Goal: Task Accomplishment & Management: Complete application form

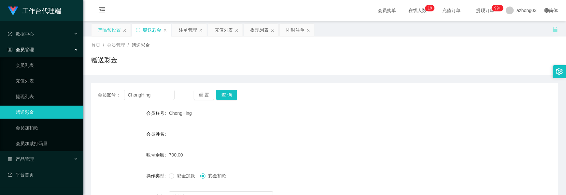
click at [121, 31] on div "产品预设置" at bounding box center [111, 30] width 39 height 12
click at [111, 31] on div "产品预设置" at bounding box center [109, 30] width 23 height 12
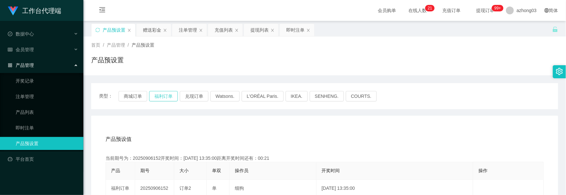
click at [168, 96] on button "福利订单" at bounding box center [163, 96] width 29 height 10
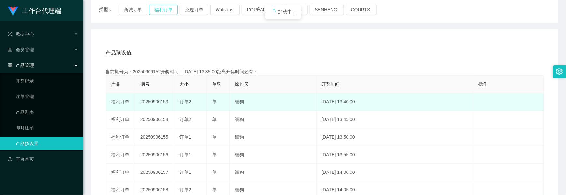
scroll to position [87, 0]
click at [155, 103] on td "20250906153" at bounding box center [154, 102] width 39 height 18
click at [156, 103] on td "20250906153" at bounding box center [154, 102] width 39 height 18
copy td "20250906153"
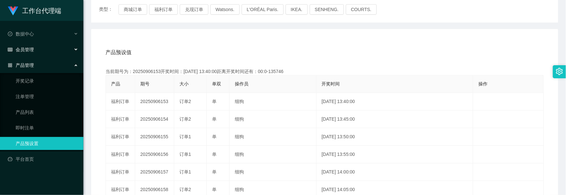
click at [34, 49] on div "会员管理" at bounding box center [41, 49] width 83 height 13
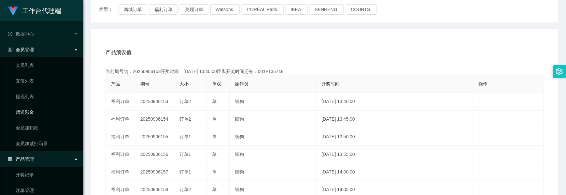
click at [30, 110] on link "赠送彩金" at bounding box center [47, 112] width 63 height 13
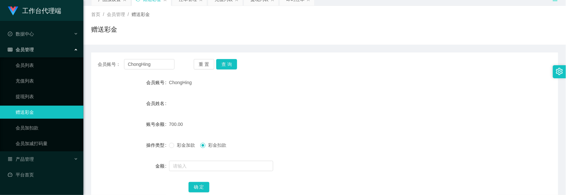
scroll to position [73, 0]
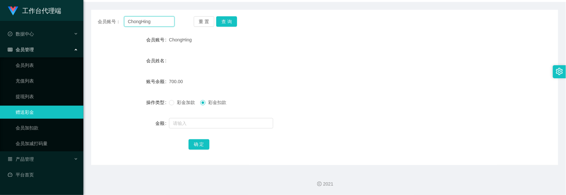
drag, startPoint x: 154, startPoint y: 20, endPoint x: 96, endPoint y: 20, distance: 57.3
click at [96, 20] on div "会员账号： ChongHing 重 置 查 询" at bounding box center [324, 21] width 467 height 10
paste input "482016"
type input "482016"
click at [223, 21] on button "查 询" at bounding box center [226, 21] width 21 height 10
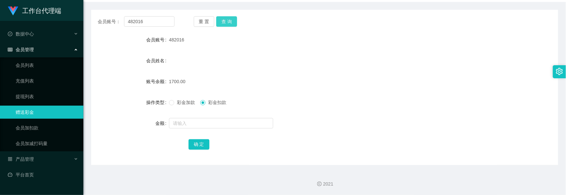
click at [226, 24] on button "查 询" at bounding box center [226, 21] width 21 height 10
click at [226, 24] on button "查 询" at bounding box center [230, 21] width 28 height 10
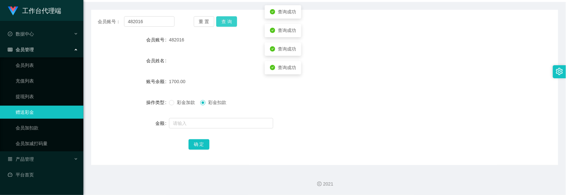
click at [226, 24] on button "查 询" at bounding box center [226, 21] width 21 height 10
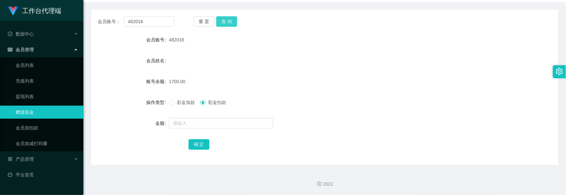
click at [234, 24] on button "查 询" at bounding box center [226, 21] width 21 height 10
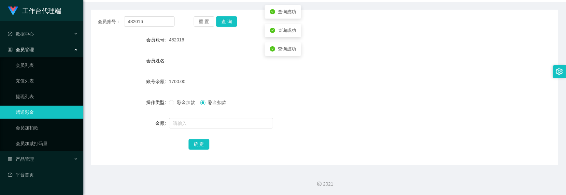
click at [176, 104] on label "彩金加款" at bounding box center [183, 102] width 29 height 7
click at [182, 126] on input "text" at bounding box center [221, 123] width 104 height 10
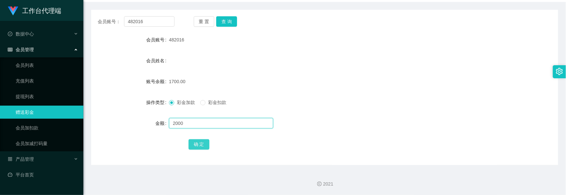
type input "2000"
click at [198, 145] on button "确 定" at bounding box center [199, 144] width 21 height 10
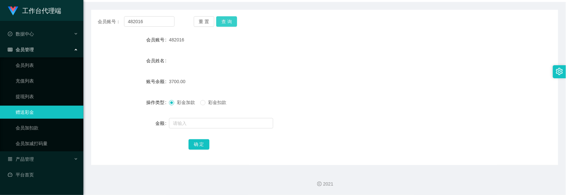
click at [223, 20] on button "查 询" at bounding box center [226, 21] width 21 height 10
click at [223, 20] on button "查 询" at bounding box center [230, 21] width 28 height 10
click at [223, 20] on button "查 询" at bounding box center [226, 21] width 21 height 10
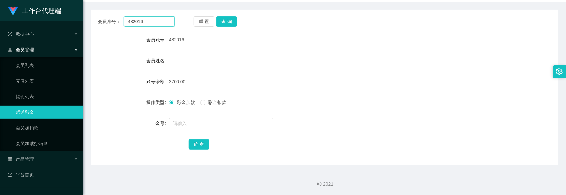
drag, startPoint x: 154, startPoint y: 20, endPoint x: 130, endPoint y: 21, distance: 23.5
click at [132, 21] on input "482016" at bounding box center [149, 21] width 50 height 10
drag, startPoint x: 127, startPoint y: 23, endPoint x: 149, endPoint y: 21, distance: 22.6
click at [149, 21] on input "482016" at bounding box center [149, 21] width 50 height 10
paste input "text"
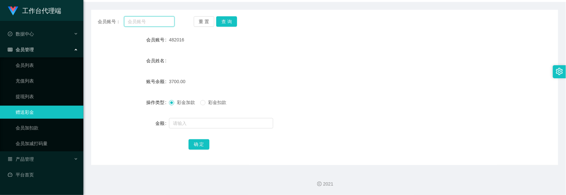
click at [153, 23] on input "text" at bounding box center [149, 21] width 50 height 10
paste input "text"
click at [155, 18] on input "text" at bounding box center [149, 21] width 50 height 10
paste input "Aаа3478600"
type input "Aаа3478600"
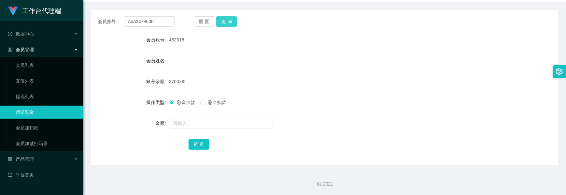
click at [218, 20] on button "查 询" at bounding box center [226, 21] width 21 height 10
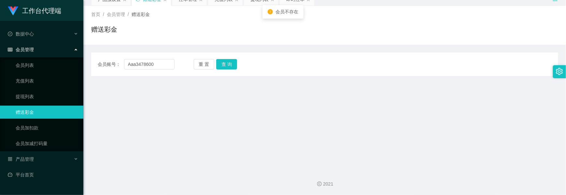
click at [235, 57] on div "会员账号： Aаа3478600 重 置 查 询 会员账号 482016 会员姓名 账号余额 3700.00 操作类型 彩金加款 彩金扣款 金额 确 定" at bounding box center [324, 63] width 467 height 23
click at [129, 63] on input "Aаа3478600" at bounding box center [149, 64] width 50 height 10
click at [229, 64] on button "查 询" at bounding box center [226, 64] width 21 height 10
click at [224, 63] on button "查 询" at bounding box center [226, 64] width 21 height 10
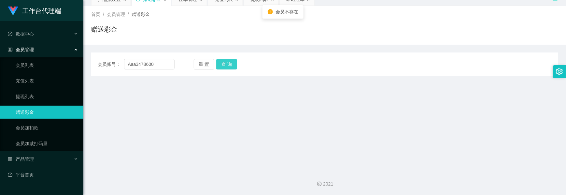
click at [224, 64] on button "查 询" at bounding box center [226, 64] width 21 height 10
click at [128, 63] on input "Aаа3478600" at bounding box center [149, 64] width 50 height 10
click at [235, 62] on button "查 询" at bounding box center [226, 64] width 21 height 10
click at [235, 62] on button "查 询" at bounding box center [230, 64] width 28 height 10
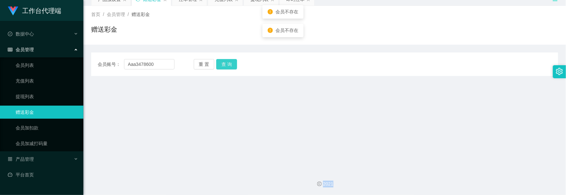
click at [235, 62] on div "重 置 查 询" at bounding box center [232, 64] width 77 height 10
click at [235, 62] on button "查 询" at bounding box center [226, 64] width 21 height 10
click at [236, 61] on div "重 置 查 询" at bounding box center [232, 64] width 77 height 10
